Goal: Communication & Community: Answer question/provide support

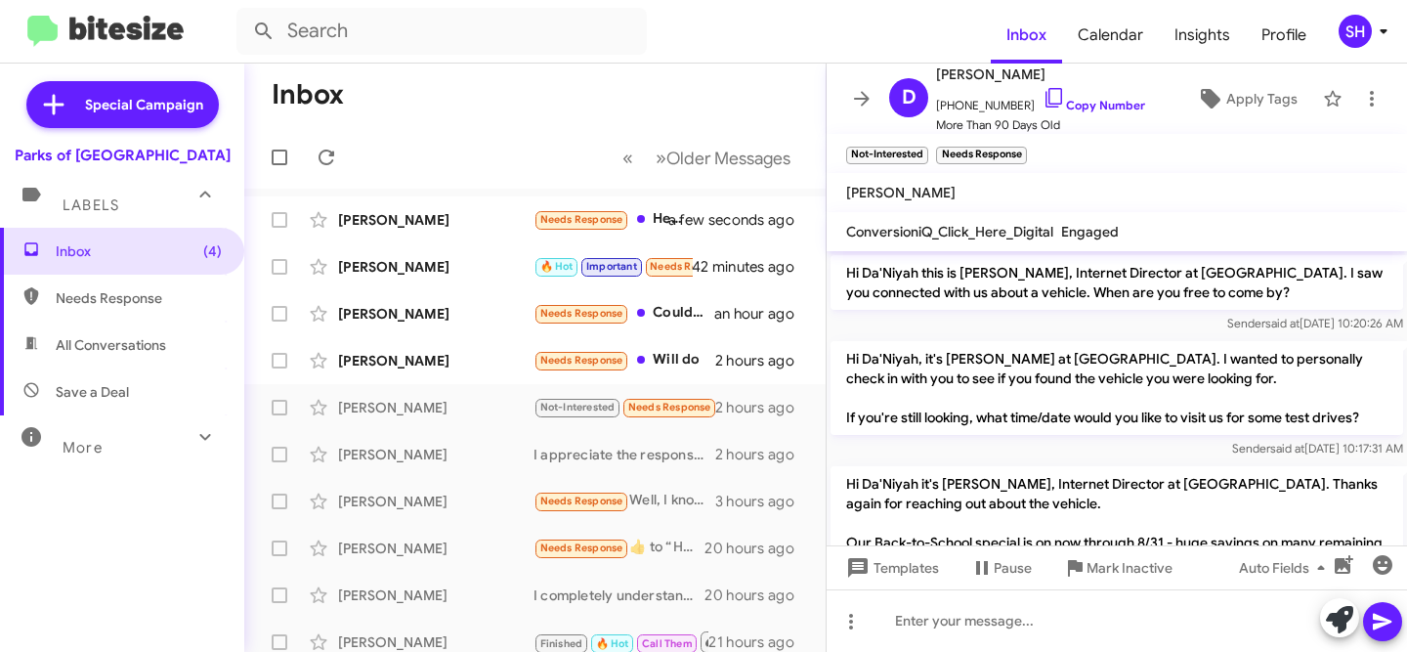
drag, startPoint x: 0, startPoint y: 0, endPoint x: 442, endPoint y: 375, distance: 579.6
click at [442, 375] on div "[PERSON_NAME] Needs Response Will do 2 hours ago" at bounding box center [535, 360] width 550 height 39
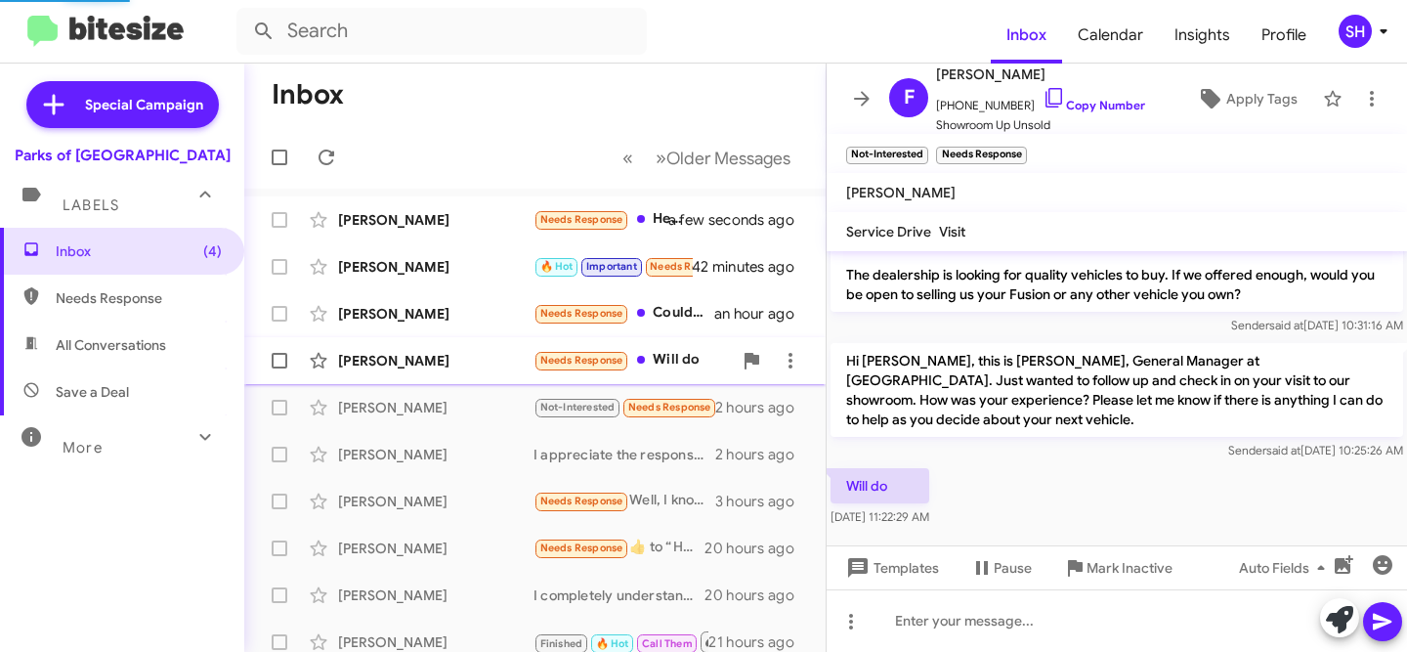
scroll to position [57, 0]
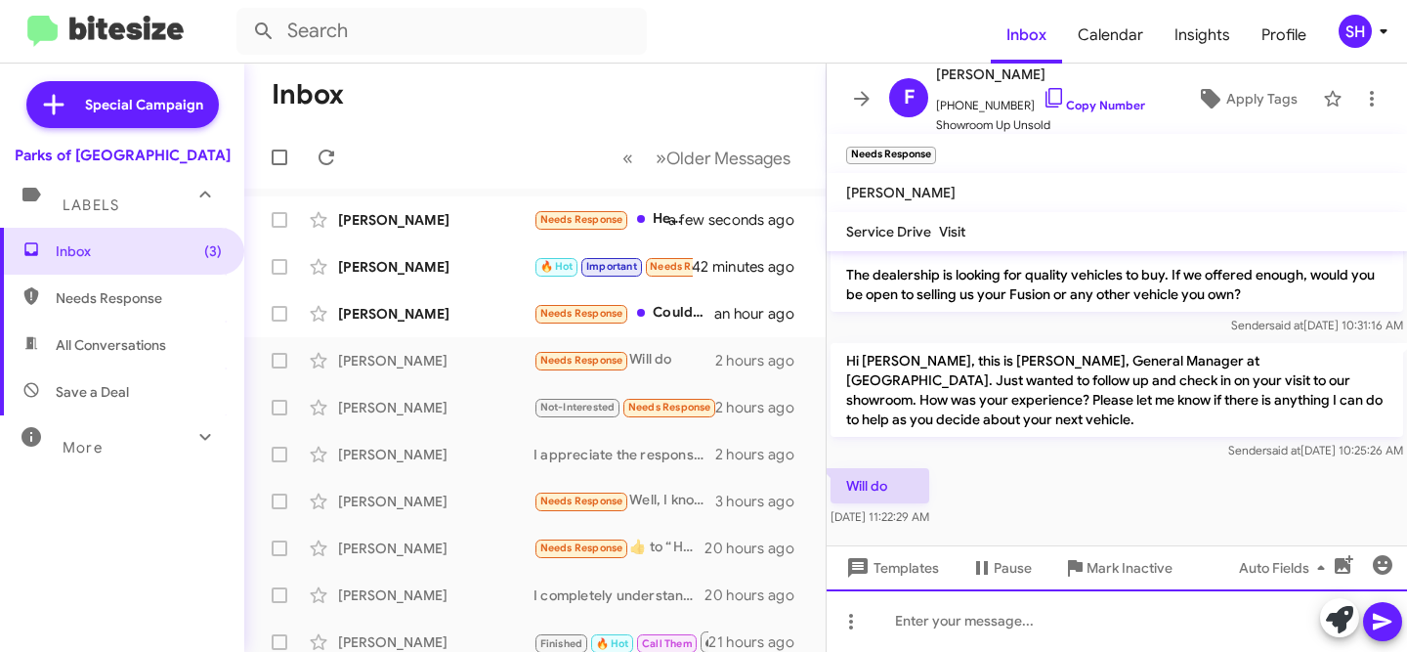
click at [1041, 622] on div at bounding box center [1117, 620] width 580 height 63
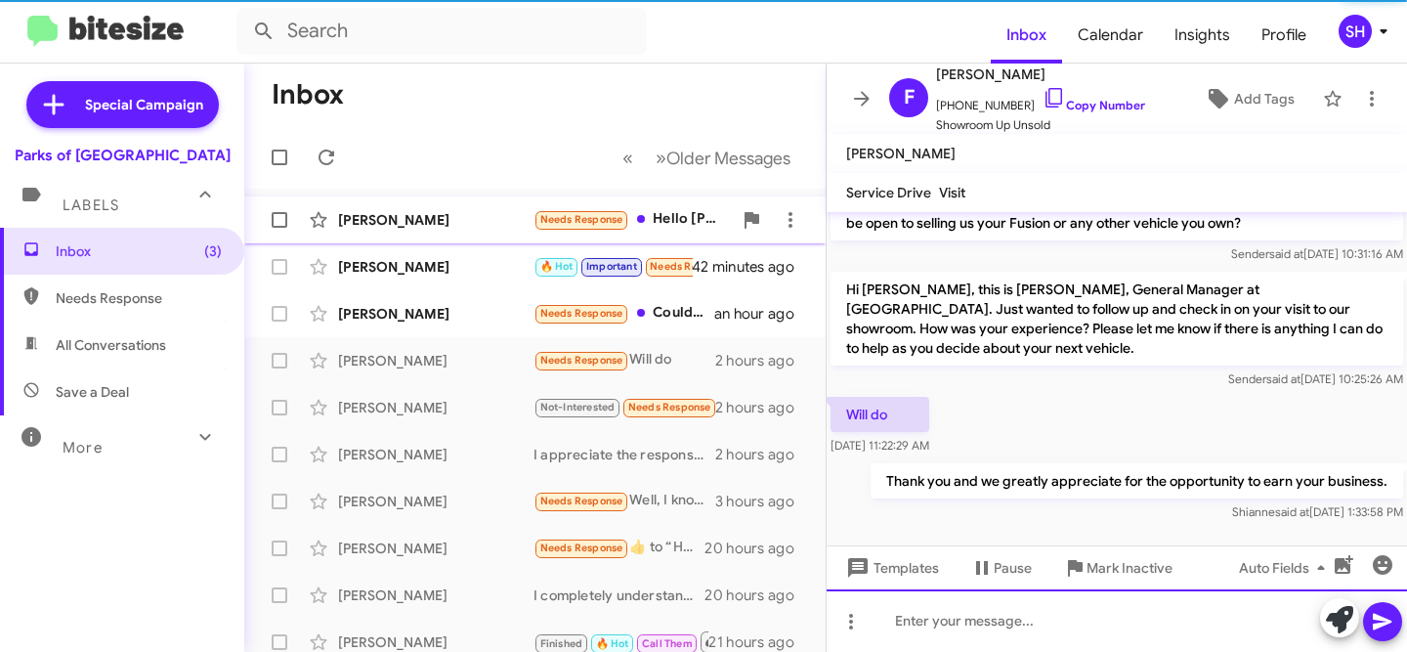
scroll to position [89, 0]
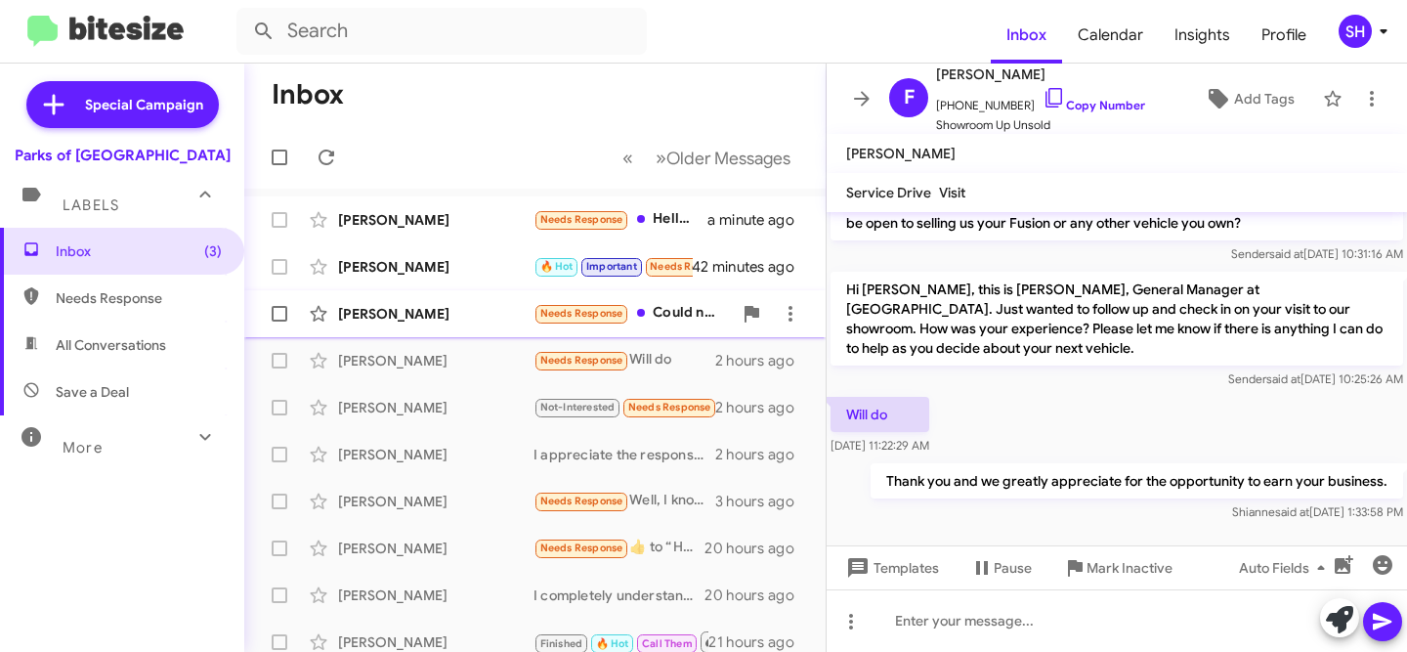
click at [472, 306] on div "[PERSON_NAME]" at bounding box center [435, 314] width 195 height 20
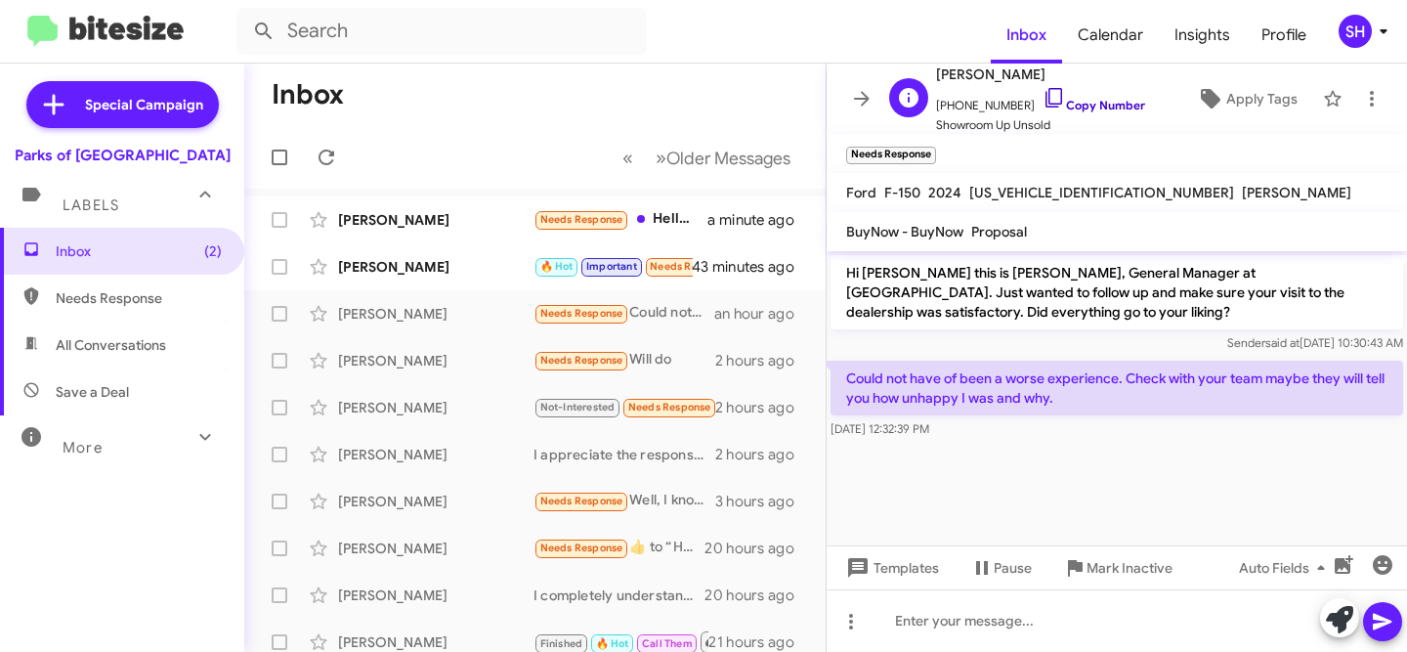
click at [1101, 105] on link "Copy Number" at bounding box center [1094, 105] width 103 height 15
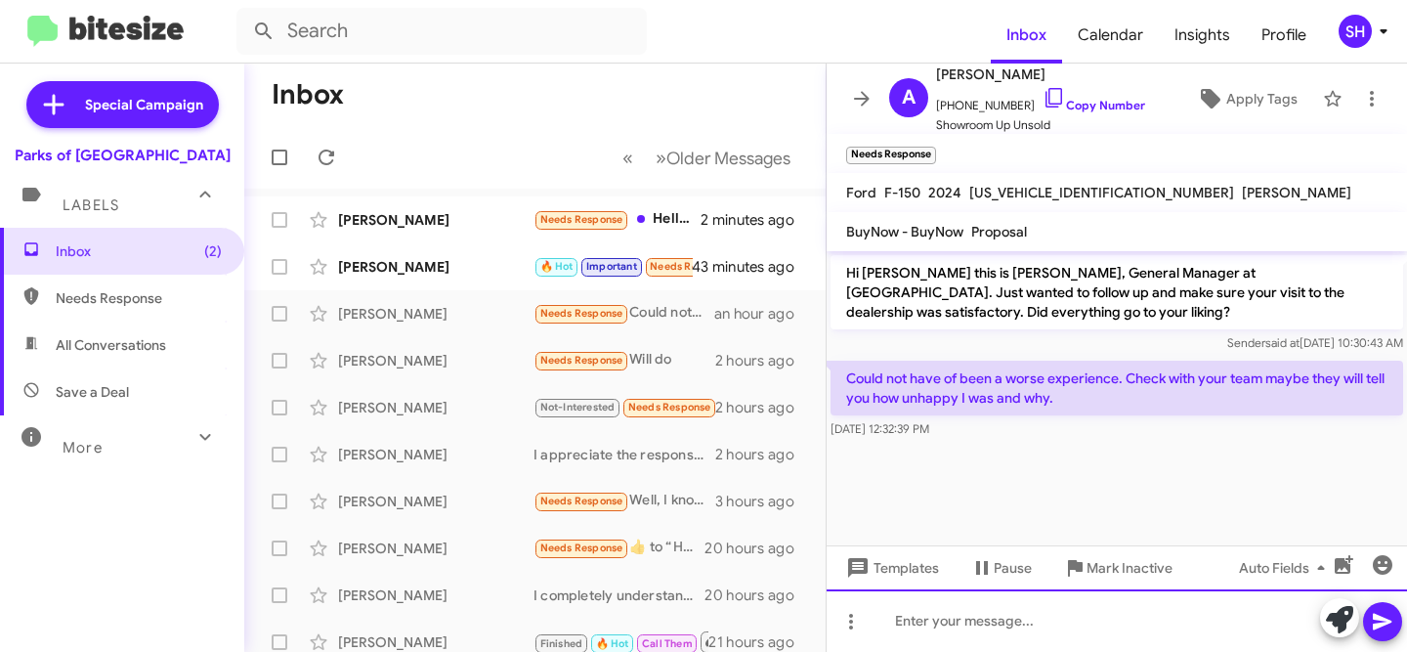
click at [1036, 634] on div at bounding box center [1117, 620] width 580 height 63
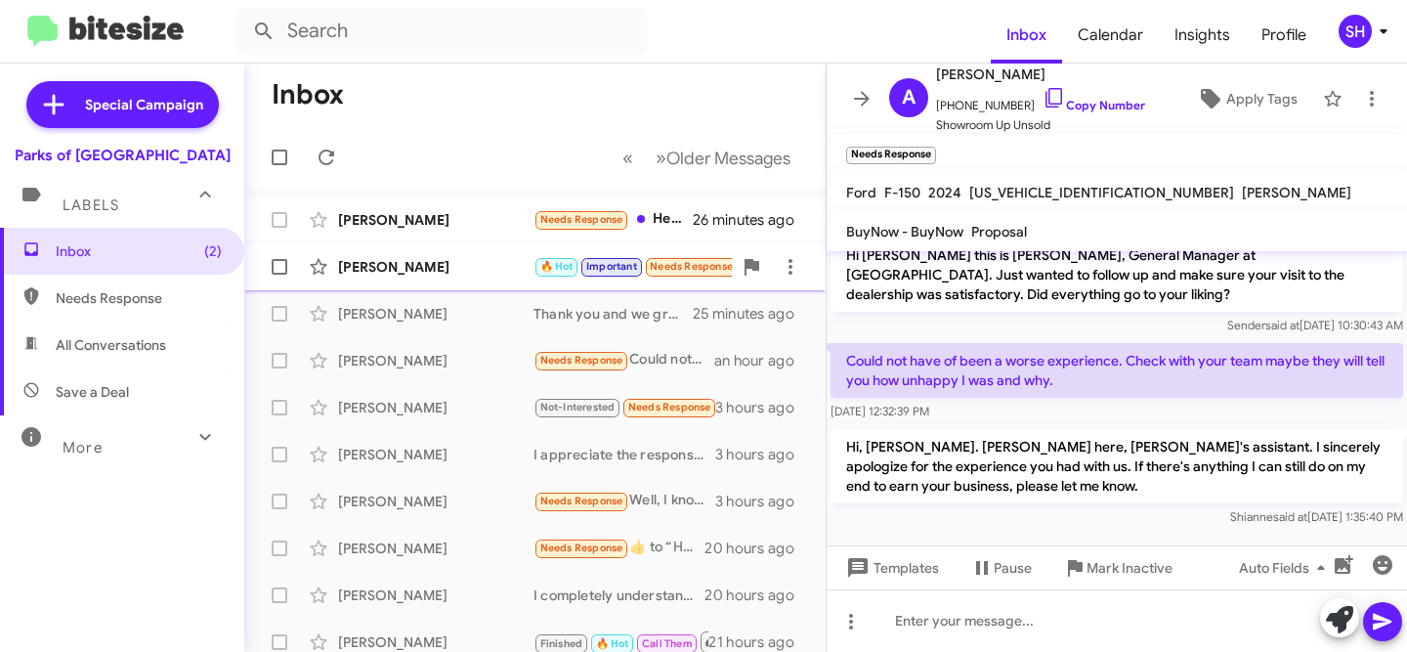
click at [422, 260] on div "[PERSON_NAME]" at bounding box center [435, 267] width 195 height 20
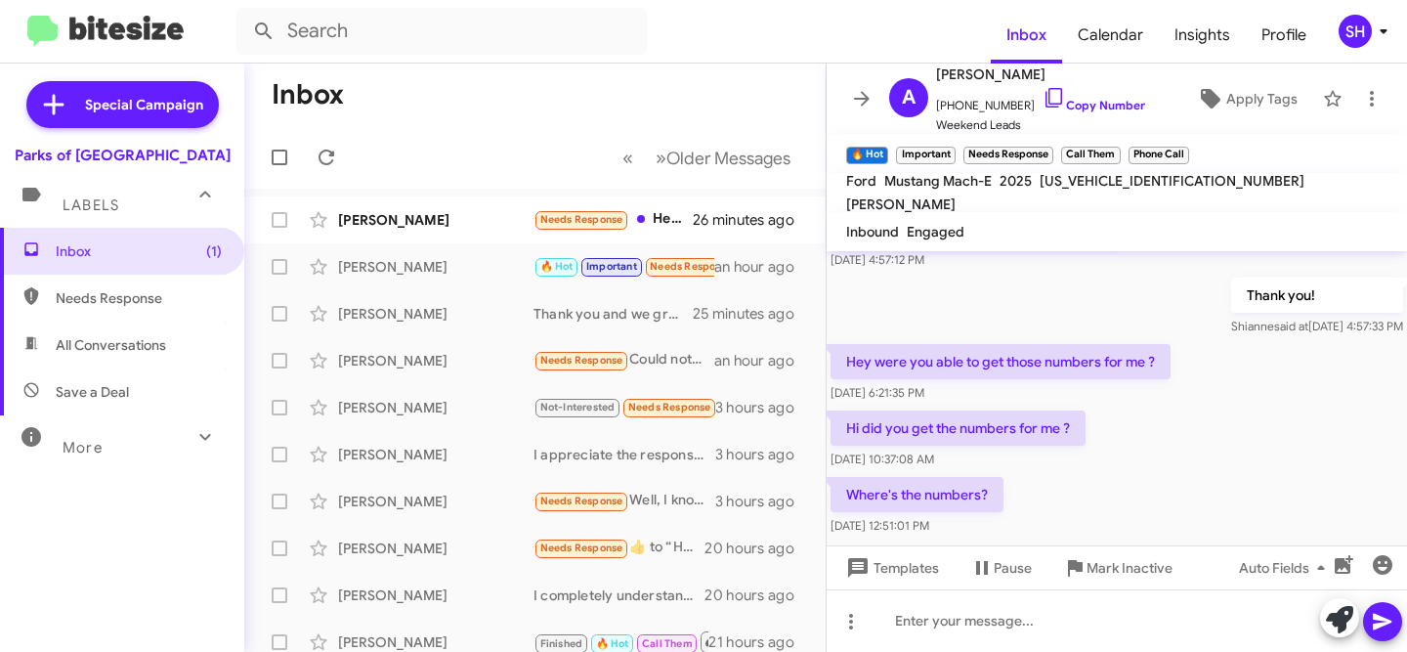
scroll to position [1259, 0]
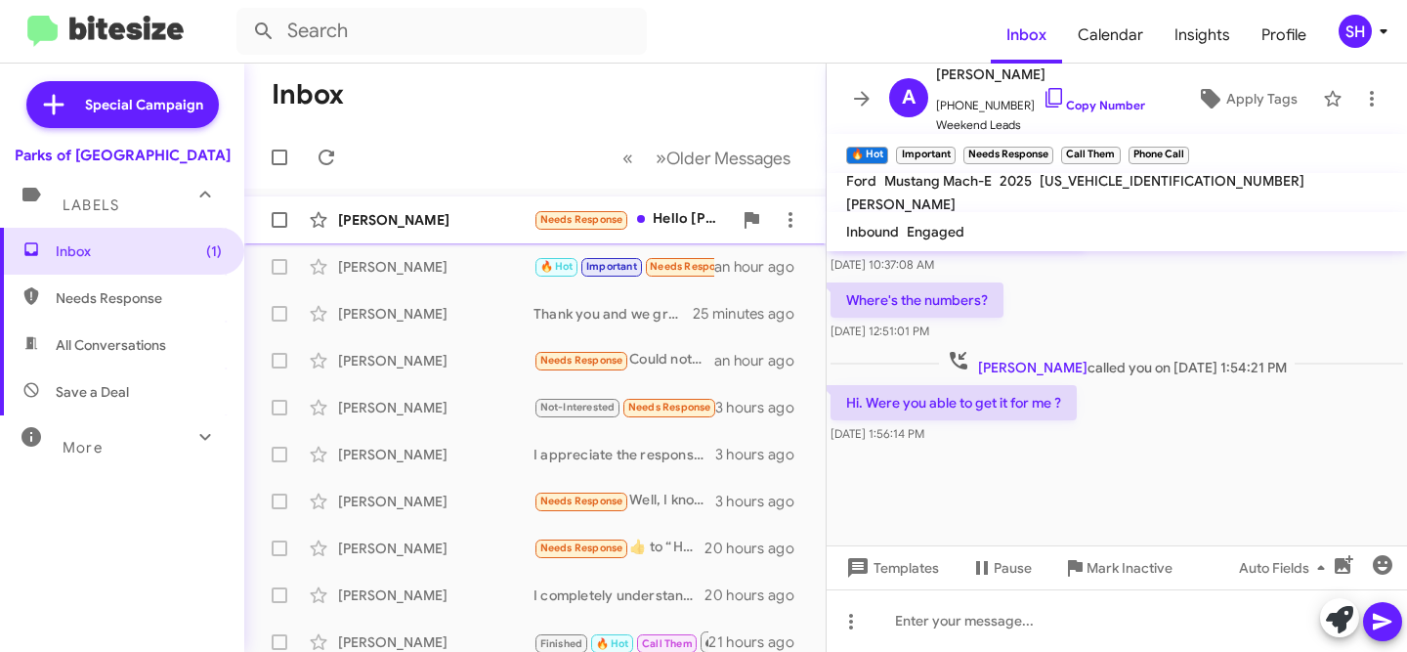
click at [435, 222] on div "[PERSON_NAME]" at bounding box center [435, 220] width 195 height 20
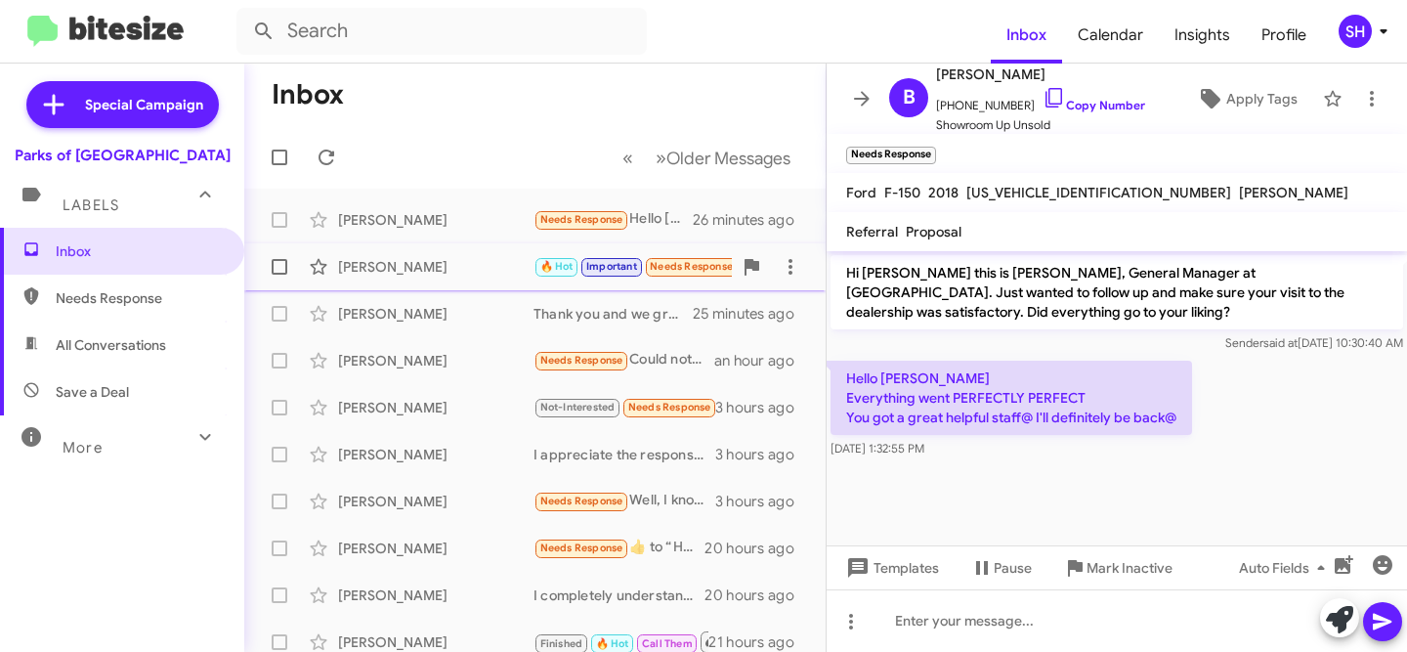
click at [398, 250] on div "[PERSON_NAME] 🔥 Hot Important Needs Response Where's the numbers? an hour ago" at bounding box center [535, 266] width 550 height 39
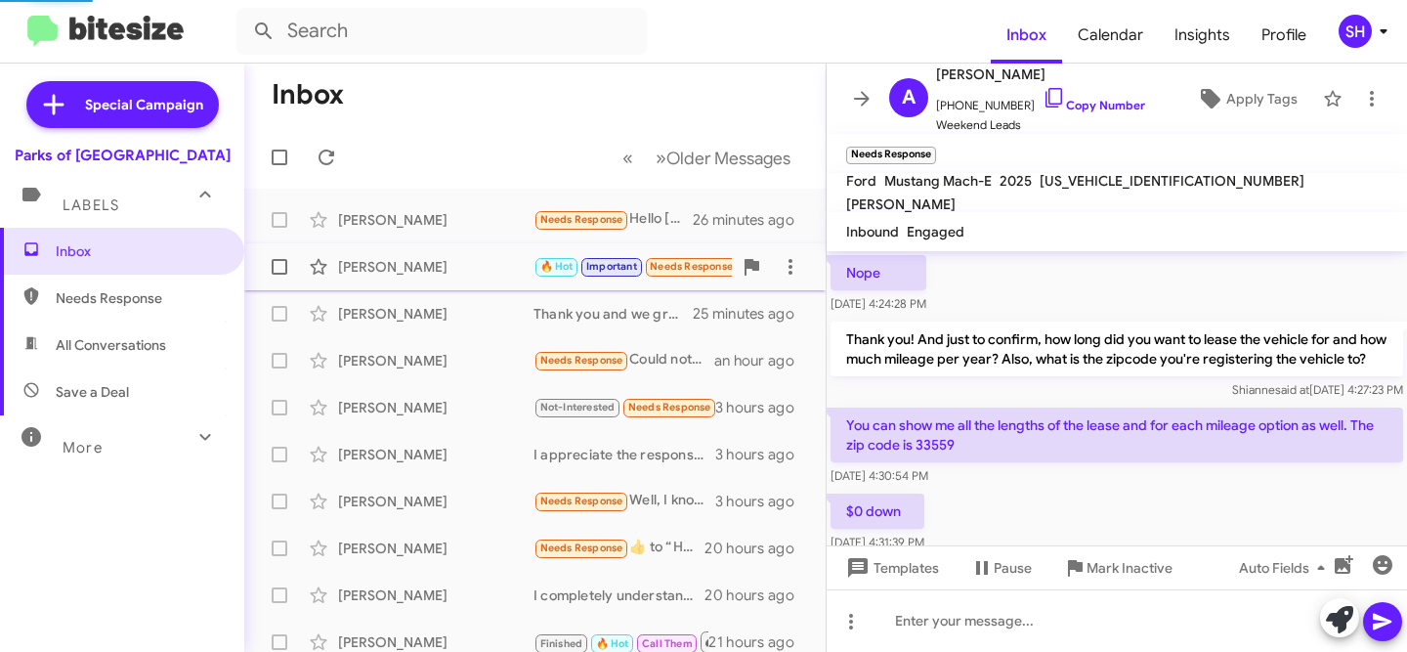
scroll to position [1259, 0]
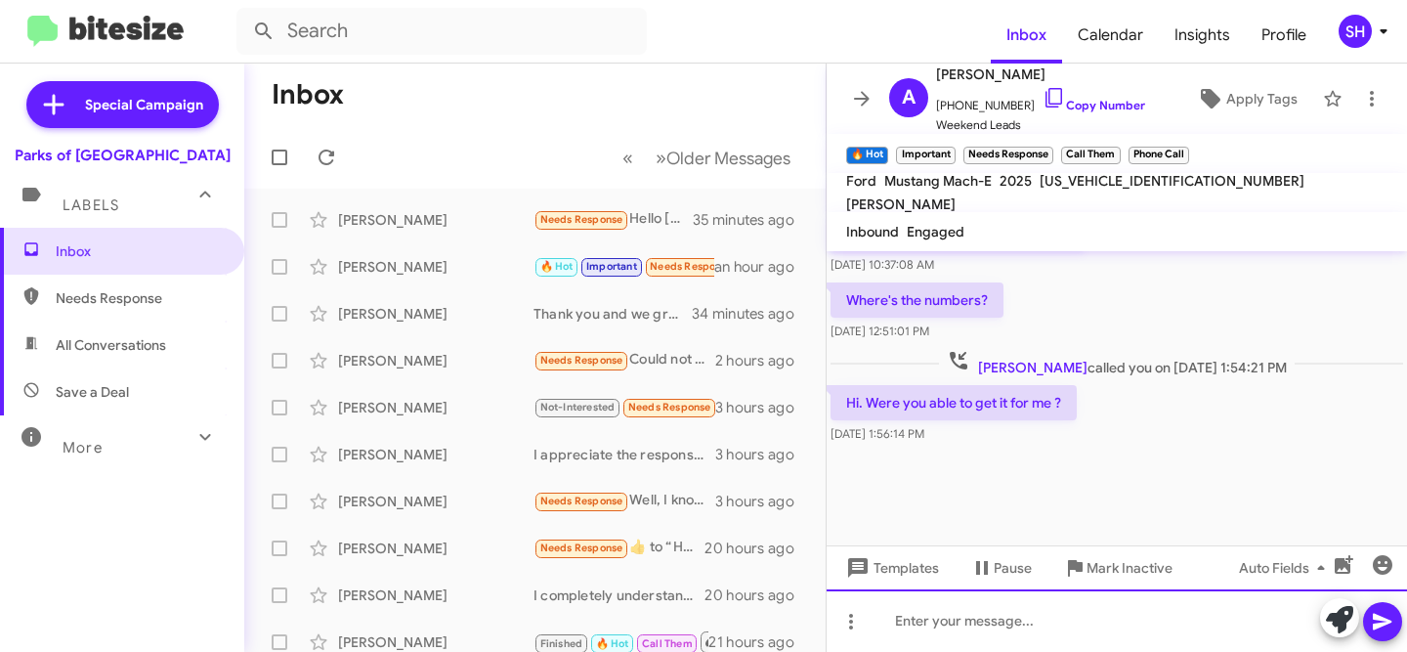
click at [1033, 625] on div at bounding box center [1117, 620] width 580 height 63
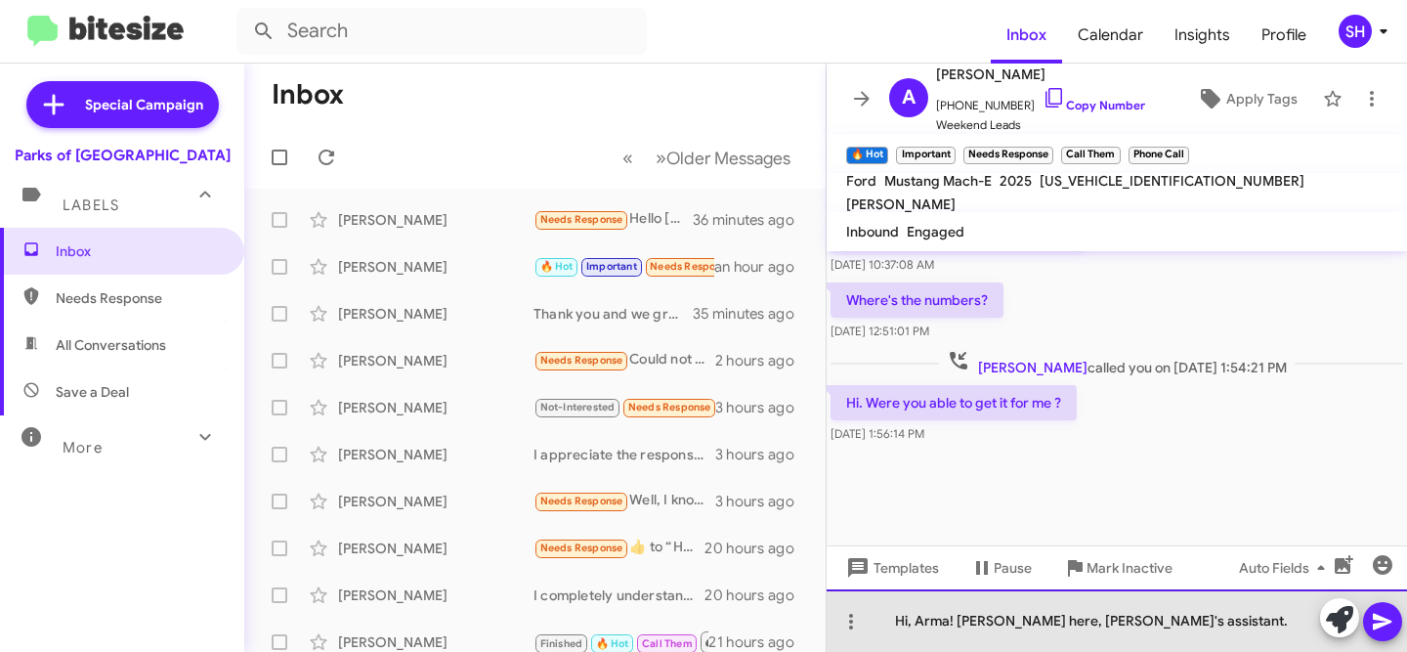
click at [1154, 614] on div "Hi, Arma! [PERSON_NAME] here, [PERSON_NAME]'s assistant." at bounding box center [1117, 620] width 580 height 63
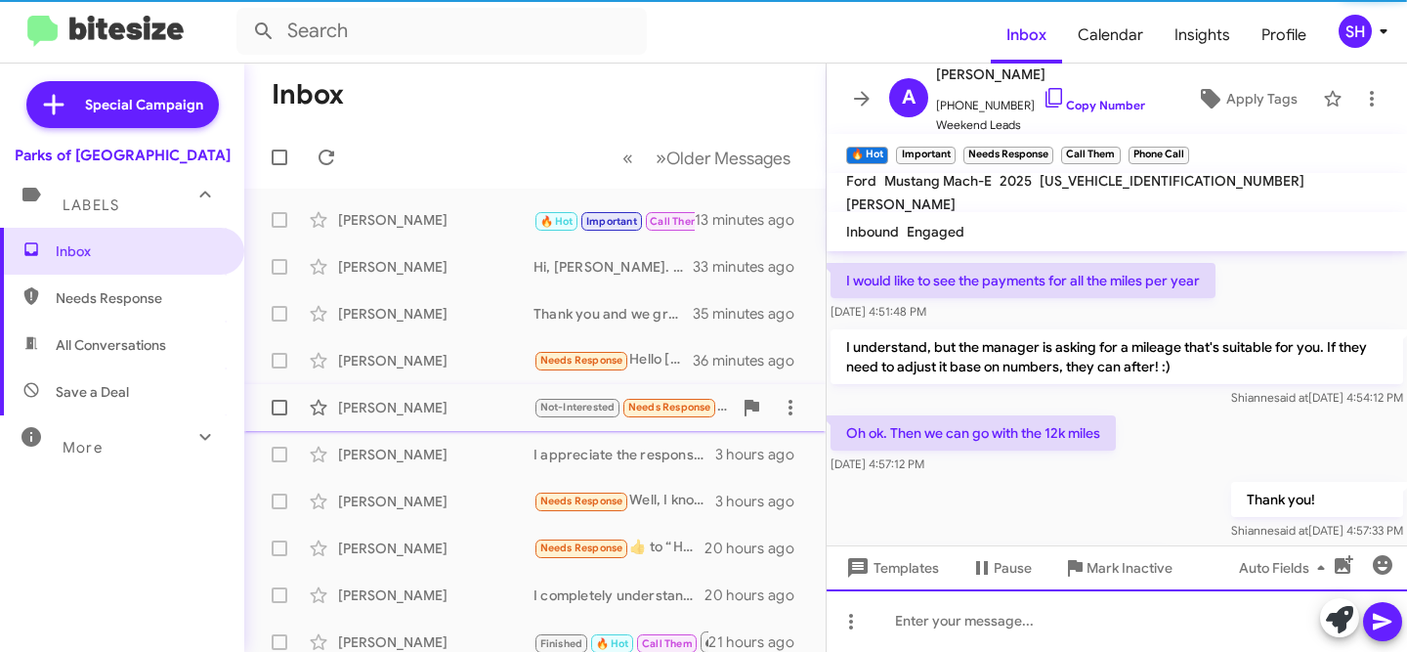
scroll to position [0, 0]
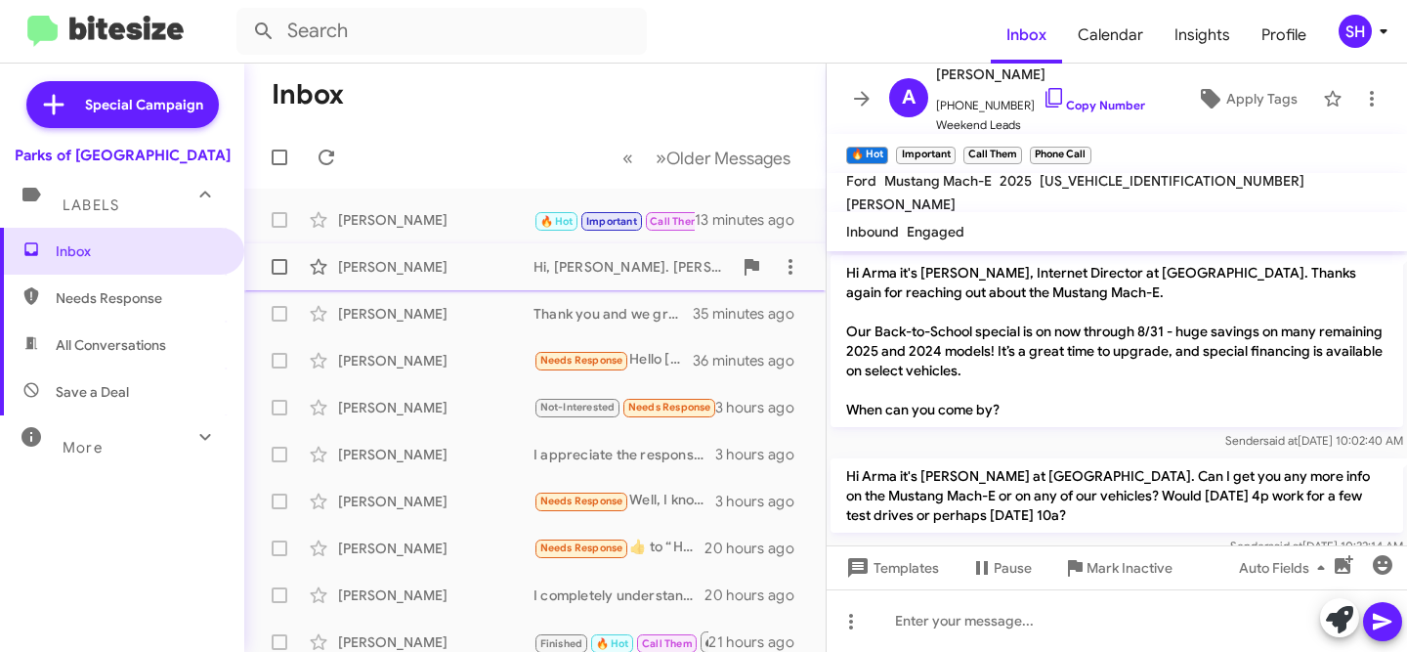
click at [418, 264] on div "[PERSON_NAME]" at bounding box center [435, 267] width 195 height 20
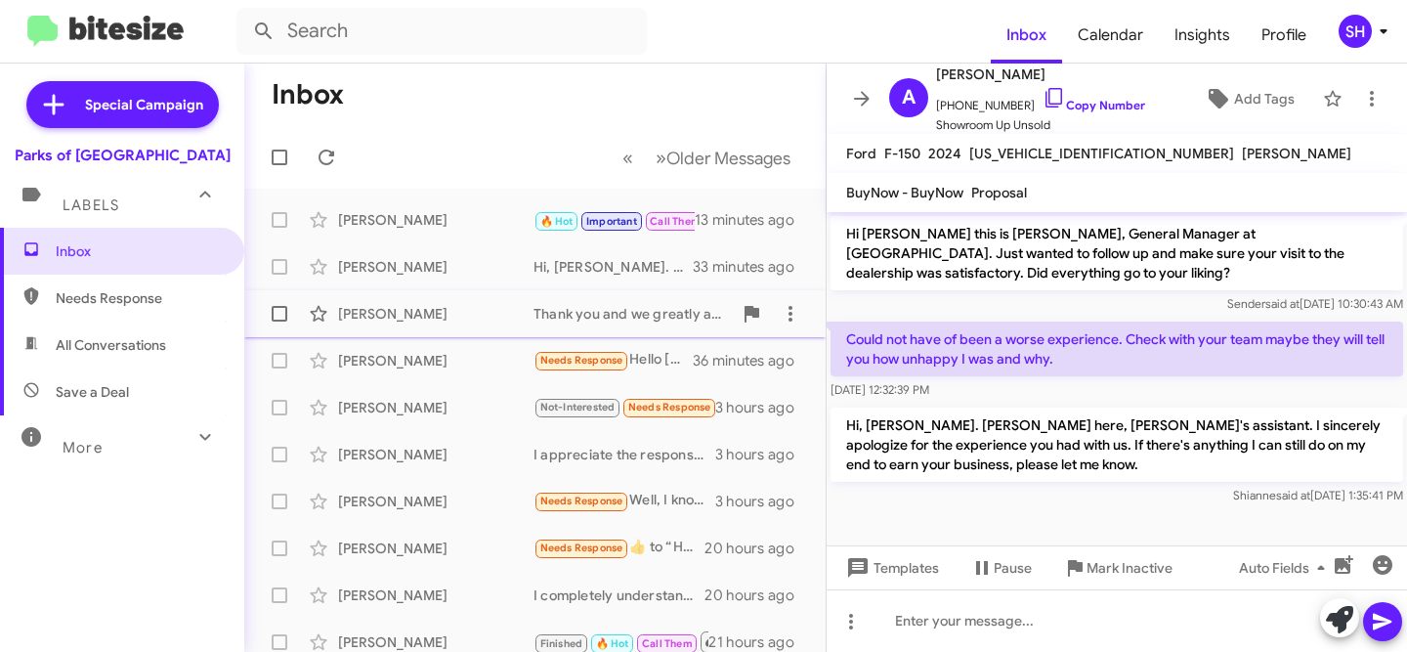
click at [448, 321] on div "[PERSON_NAME]" at bounding box center [435, 314] width 195 height 20
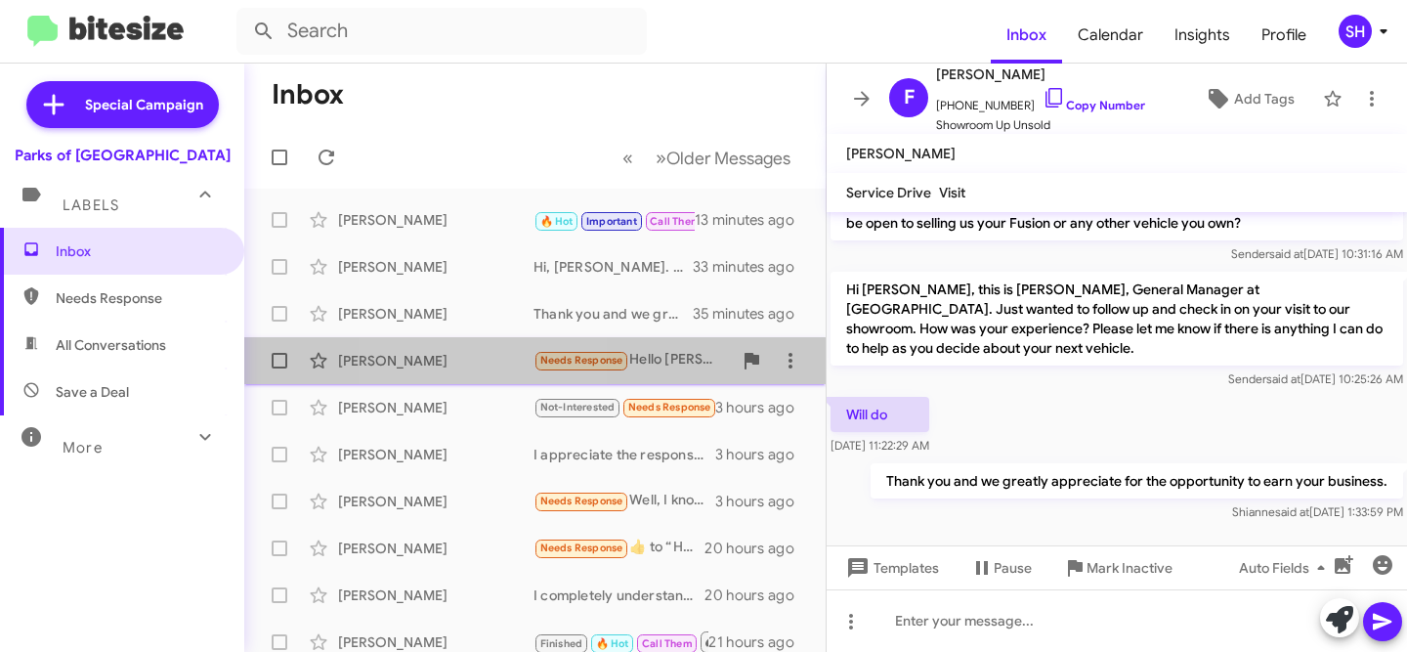
click at [468, 363] on div "[PERSON_NAME]" at bounding box center [435, 361] width 195 height 20
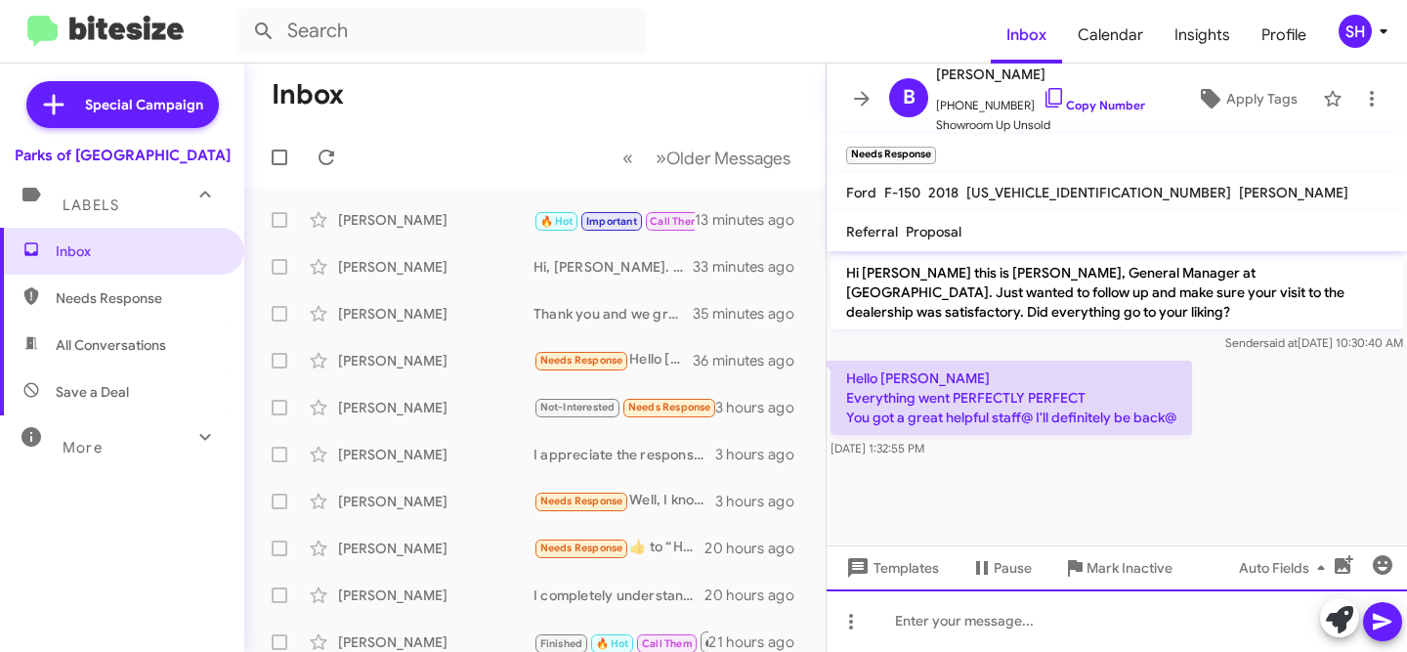
click at [1187, 621] on div at bounding box center [1117, 620] width 580 height 63
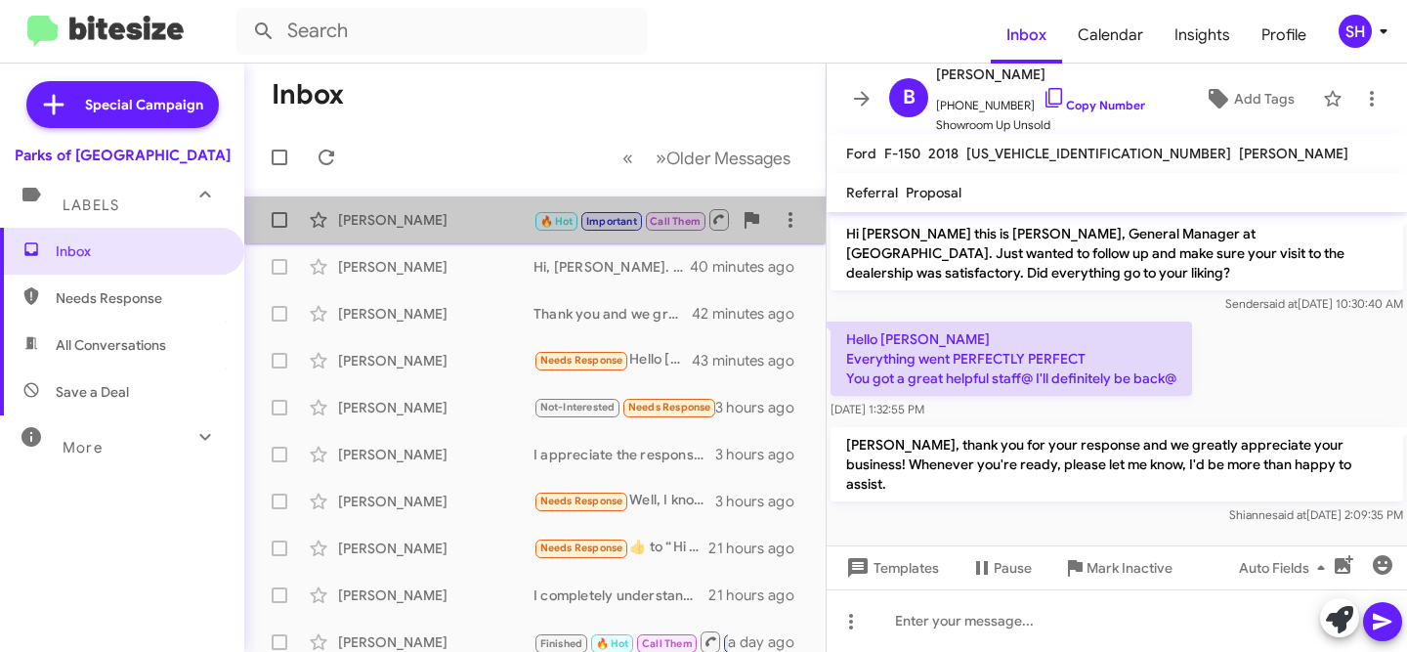
click at [416, 197] on span "[PERSON_NAME] 🔥 Hot Important Call Them Hi, Arma! [PERSON_NAME] here, [PERSON_N…" at bounding box center [534, 219] width 581 height 47
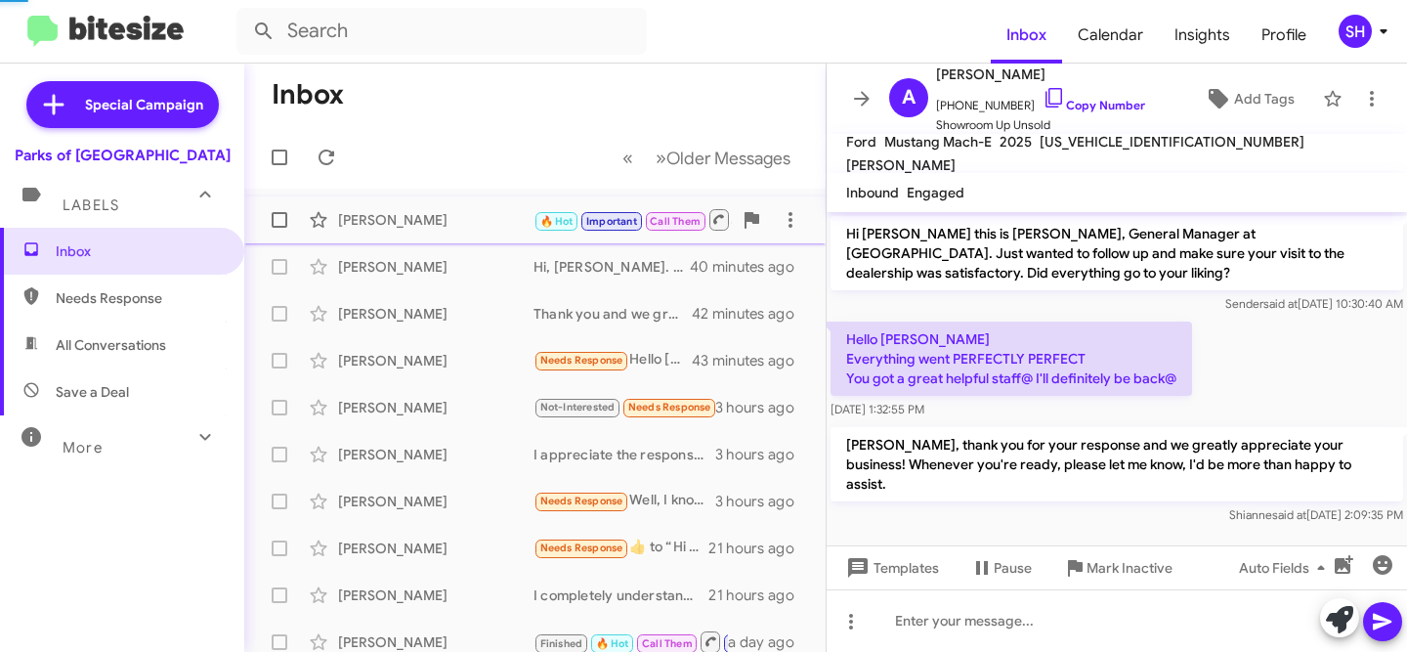
scroll to position [1239, 0]
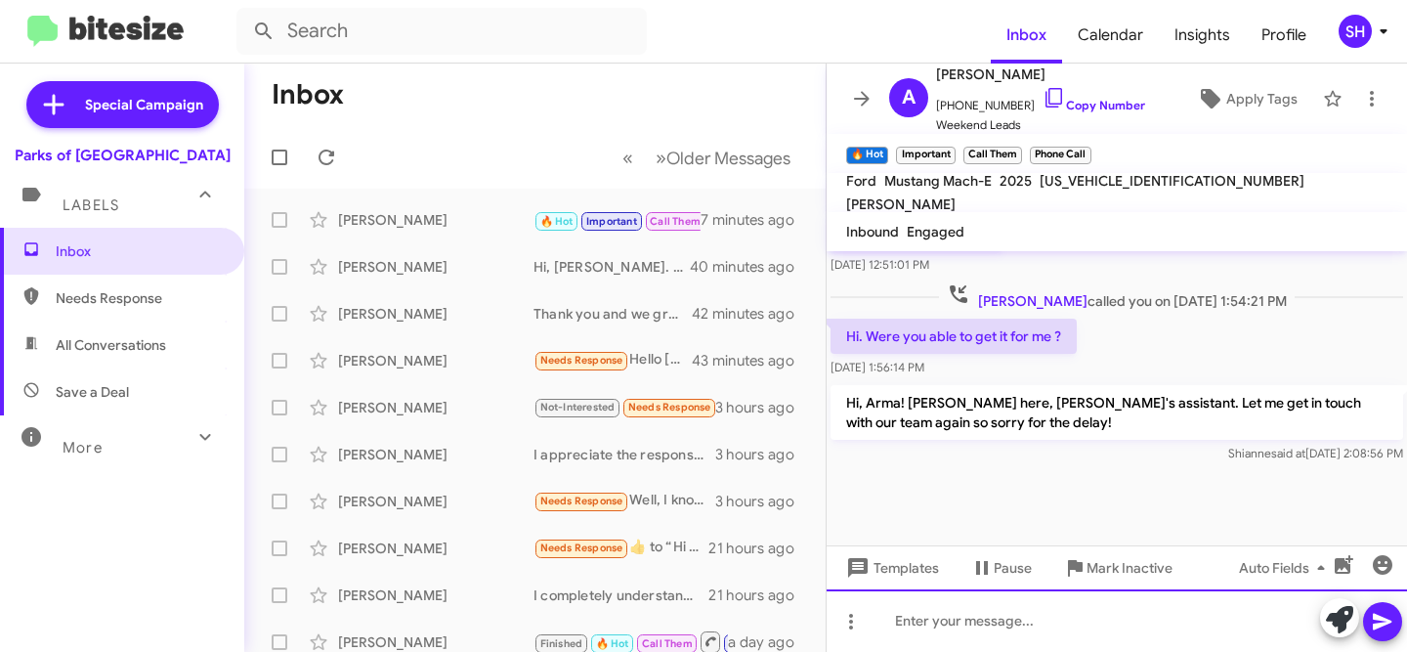
click at [923, 624] on div at bounding box center [1117, 620] width 580 height 63
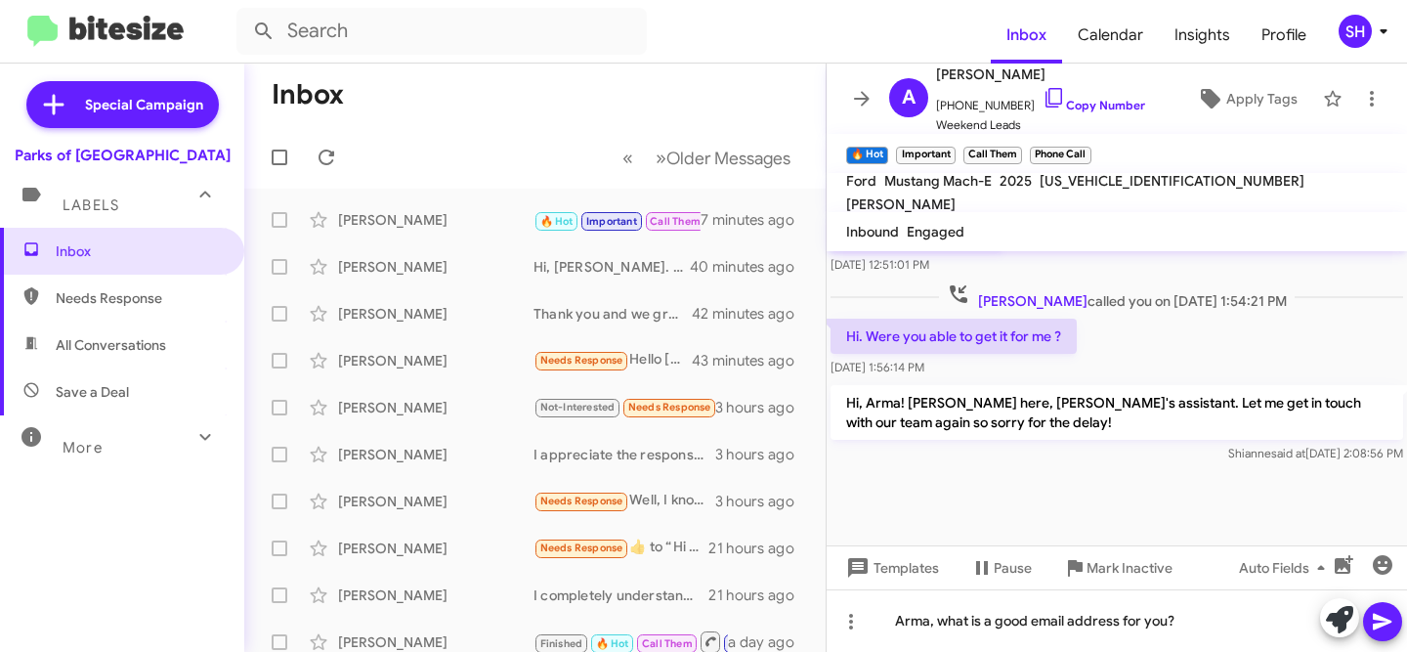
click at [1379, 628] on icon at bounding box center [1382, 621] width 23 height 23
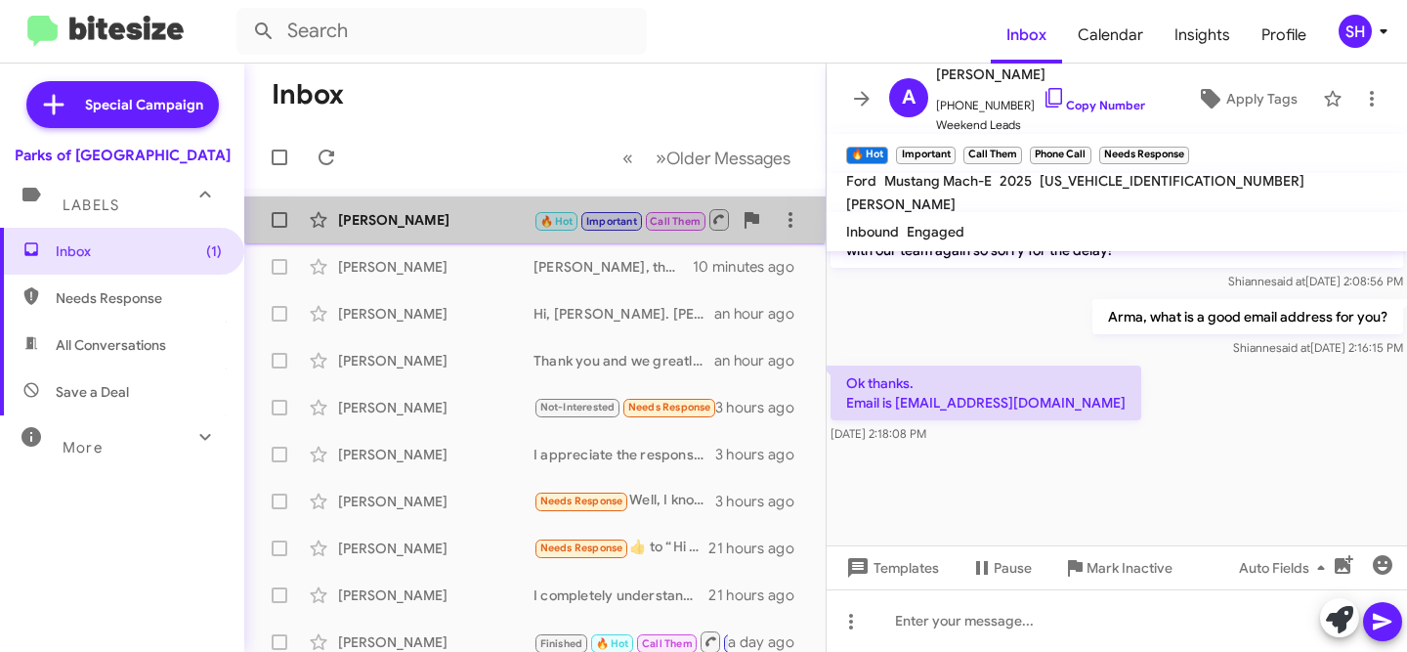
click at [434, 212] on div "[PERSON_NAME]" at bounding box center [435, 220] width 195 height 20
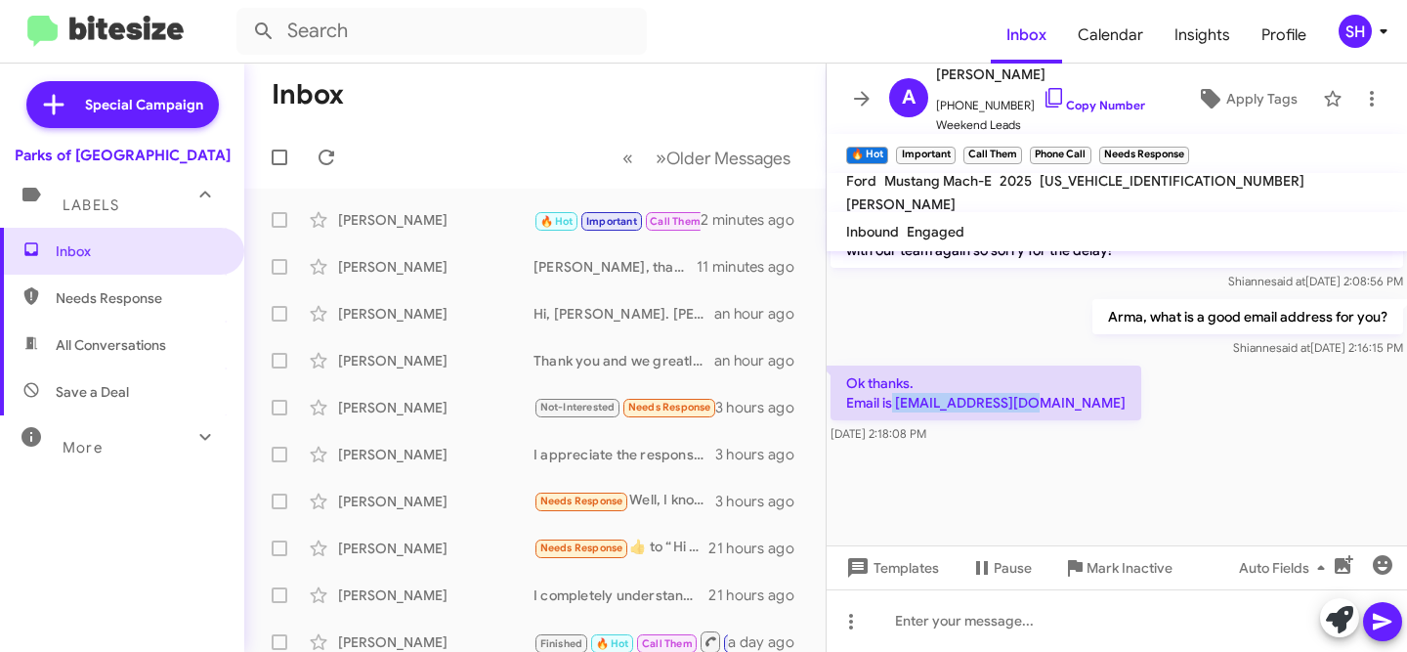
drag, startPoint x: 1048, startPoint y: 409, endPoint x: 891, endPoint y: 399, distance: 156.7
click at [891, 399] on p "Ok thanks. Email is [EMAIL_ADDRESS][DOMAIN_NAME]" at bounding box center [986, 392] width 311 height 55
copy p "[EMAIL_ADDRESS][DOMAIN_NAME]"
